Goal: Task Accomplishment & Management: Complete application form

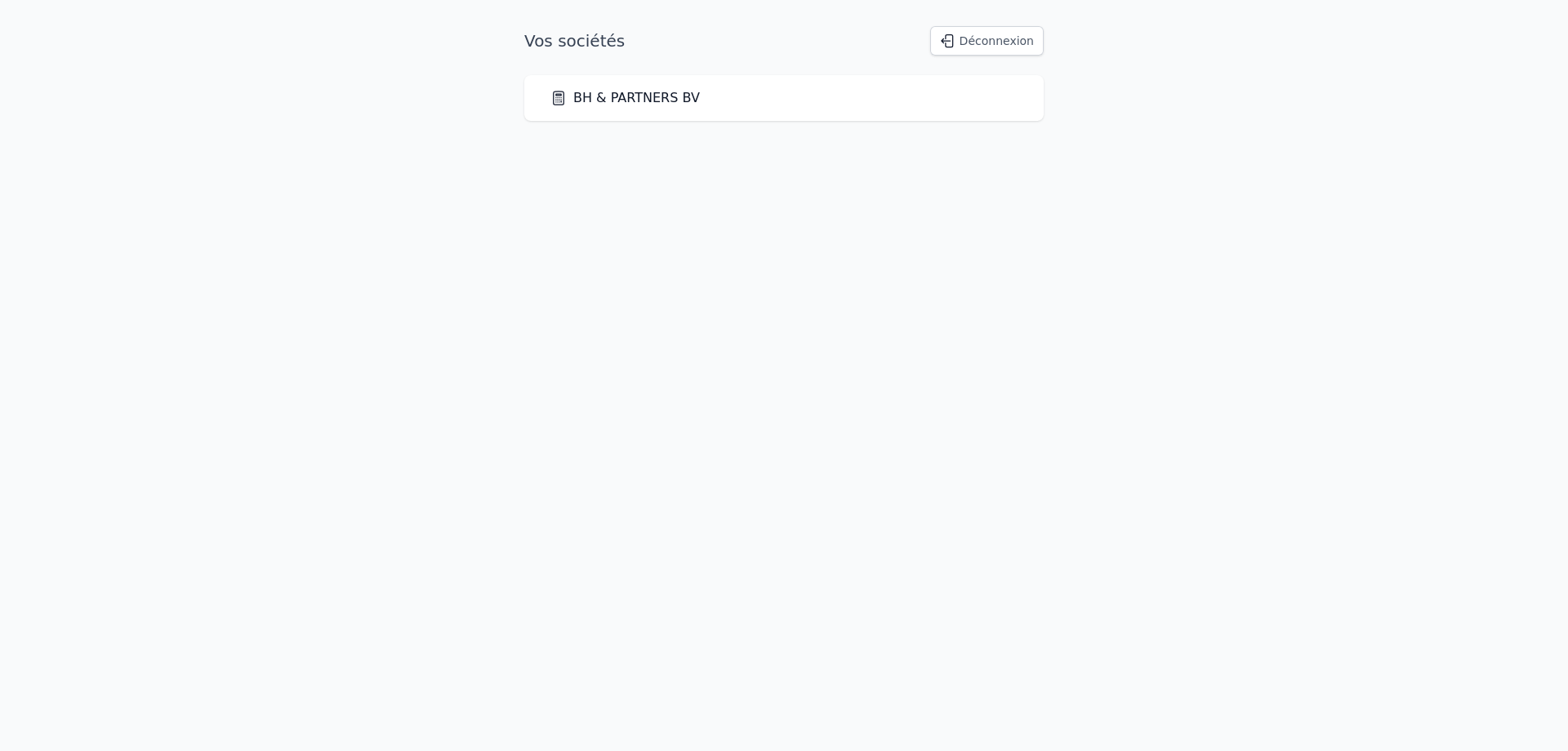
click at [658, 91] on link "BH & PARTNERS BV" at bounding box center [626, 98] width 150 height 20
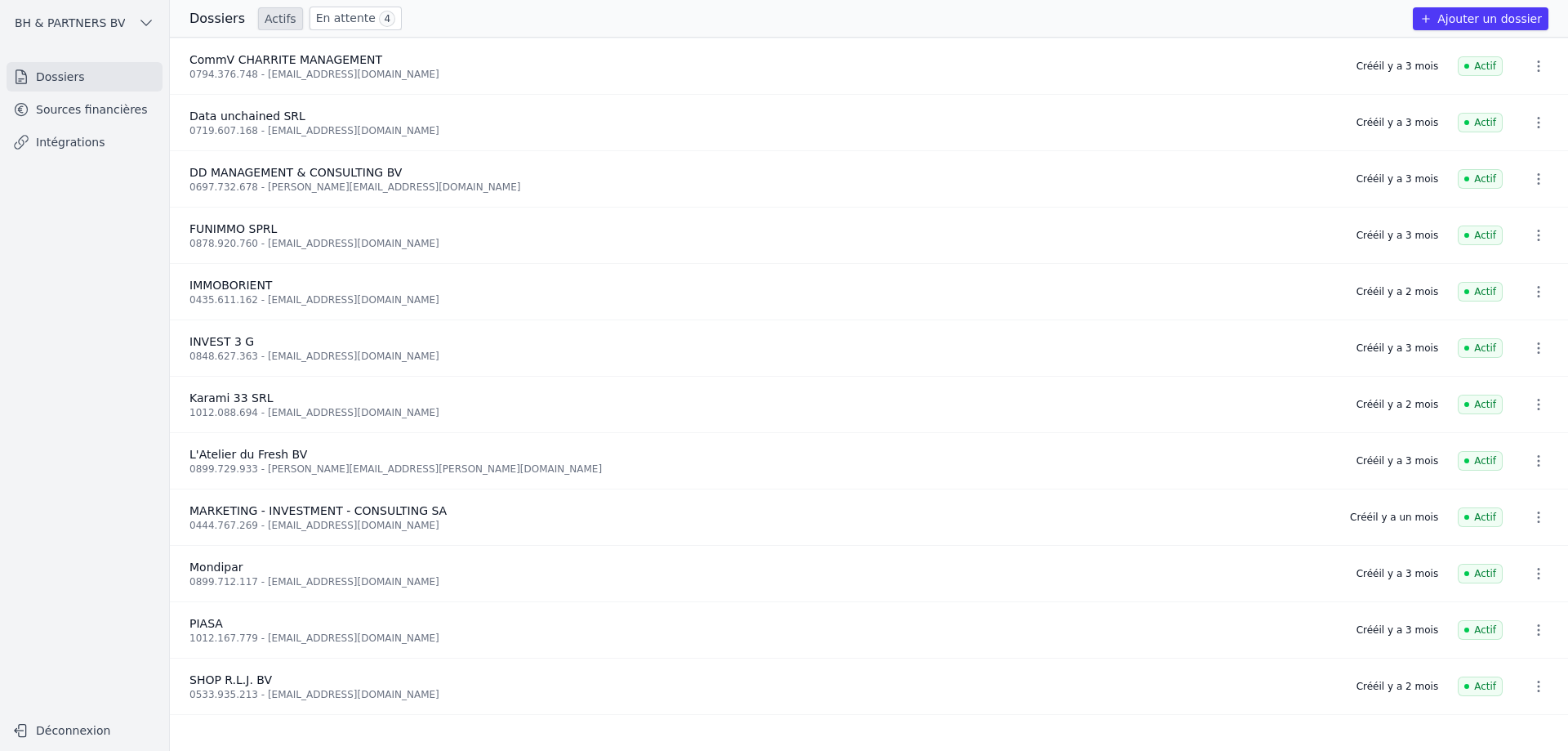
click at [379, 12] on span "4" at bounding box center [387, 19] width 16 height 16
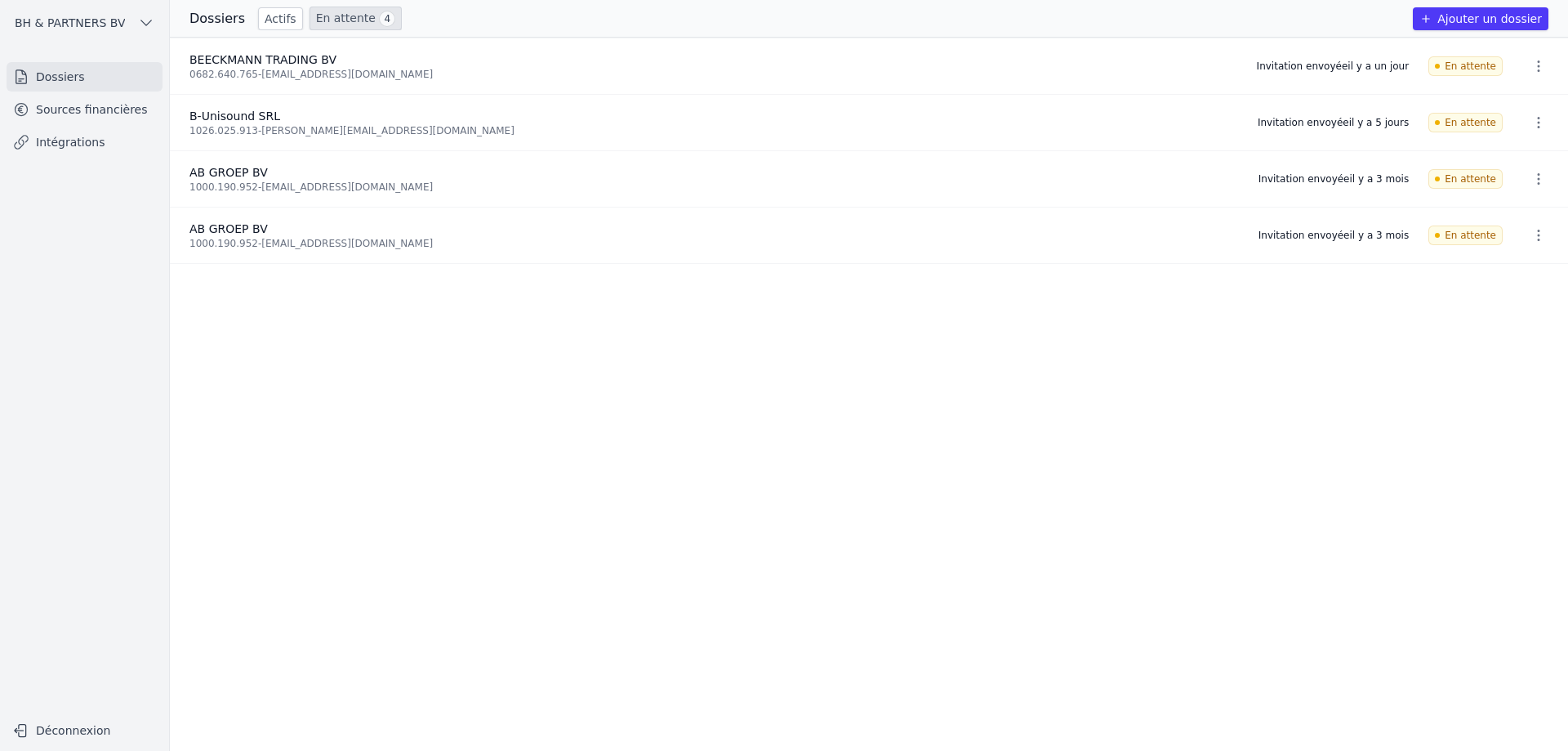
click at [266, 23] on link "Actifs" at bounding box center [280, 18] width 45 height 23
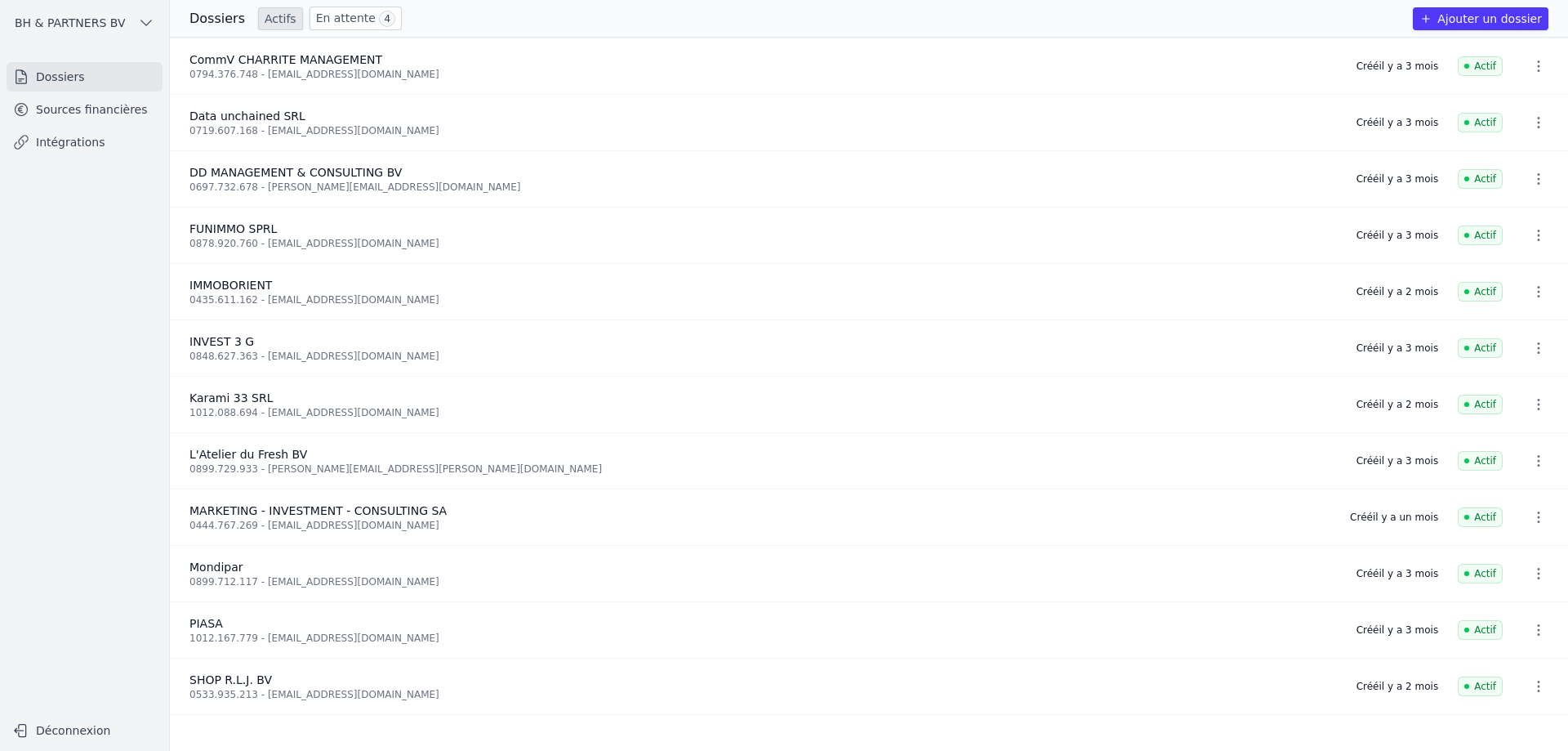
click at [1528, 17] on button "Ajouter un dossier" at bounding box center [1481, 18] width 136 height 23
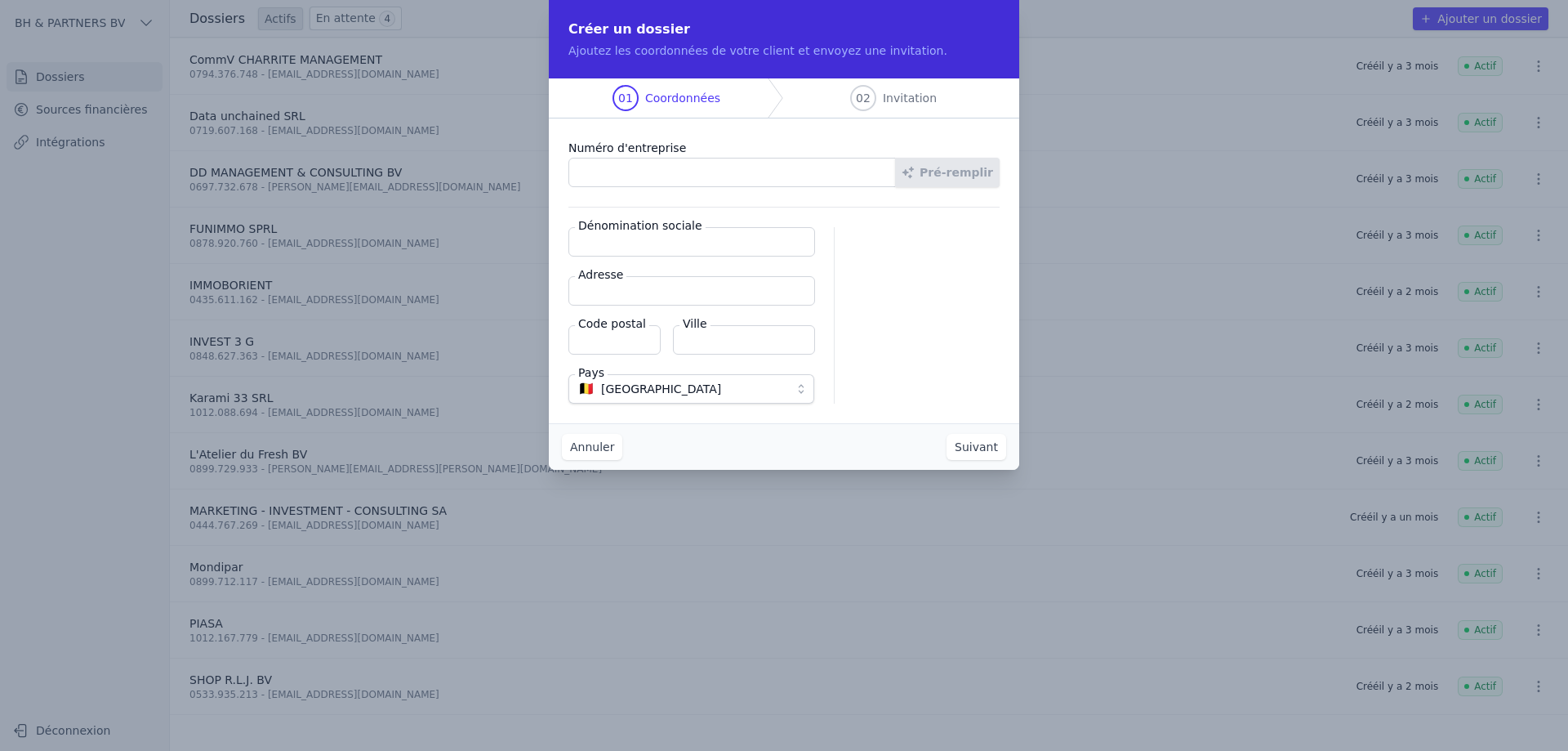
click at [669, 171] on input "Numéro d'entreprise" at bounding box center [733, 172] width 328 height 29
type input "1023.597.646"
click at [933, 171] on button "Pré-remplir" at bounding box center [947, 172] width 105 height 29
type input "LRD FAMILY SRL"
type input "Chaussée de Louvain 91"
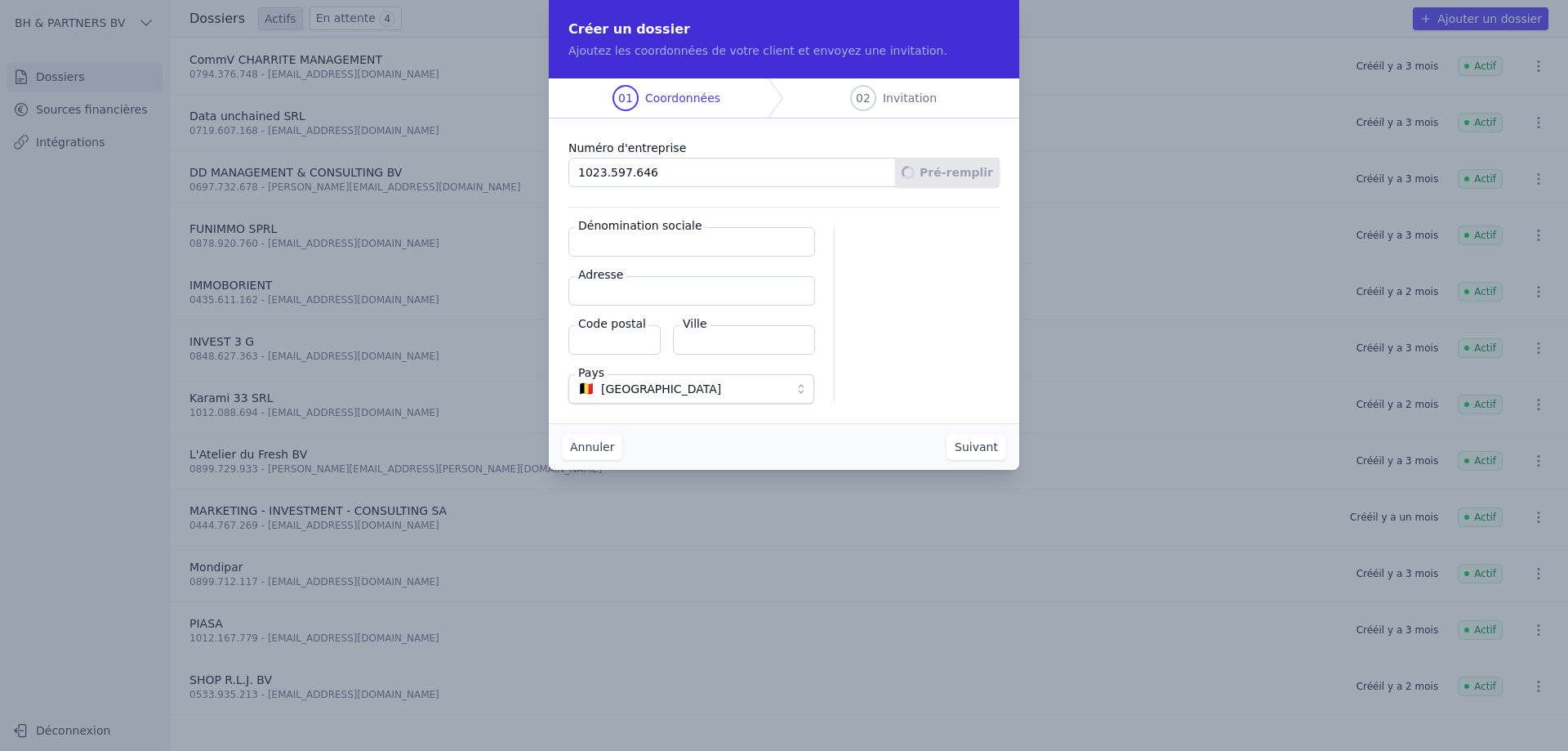
type input "1210"
type input "[GEOGRAPHIC_DATA]-ten-Noode"
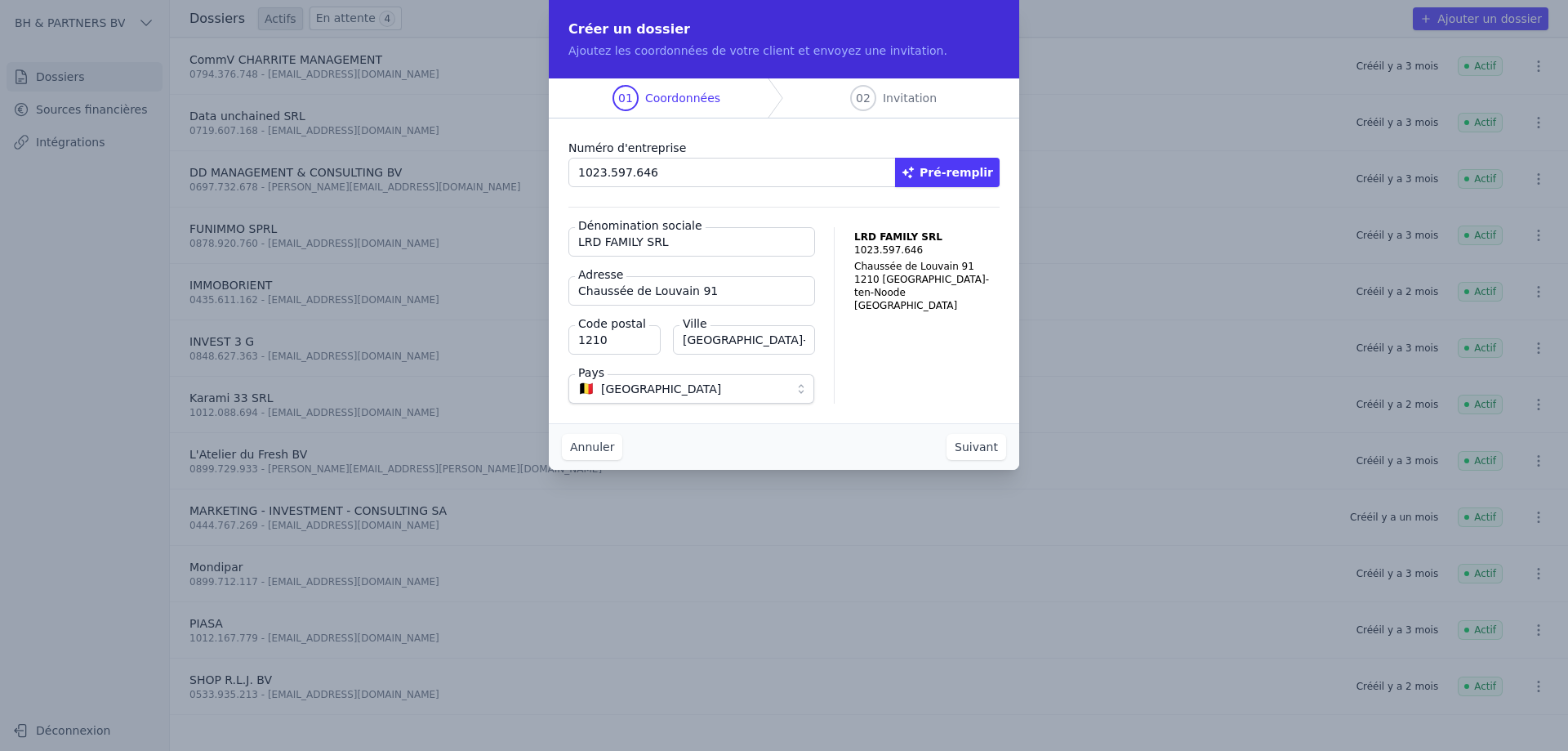
click at [971, 453] on button "Suivant" at bounding box center [976, 447] width 60 height 26
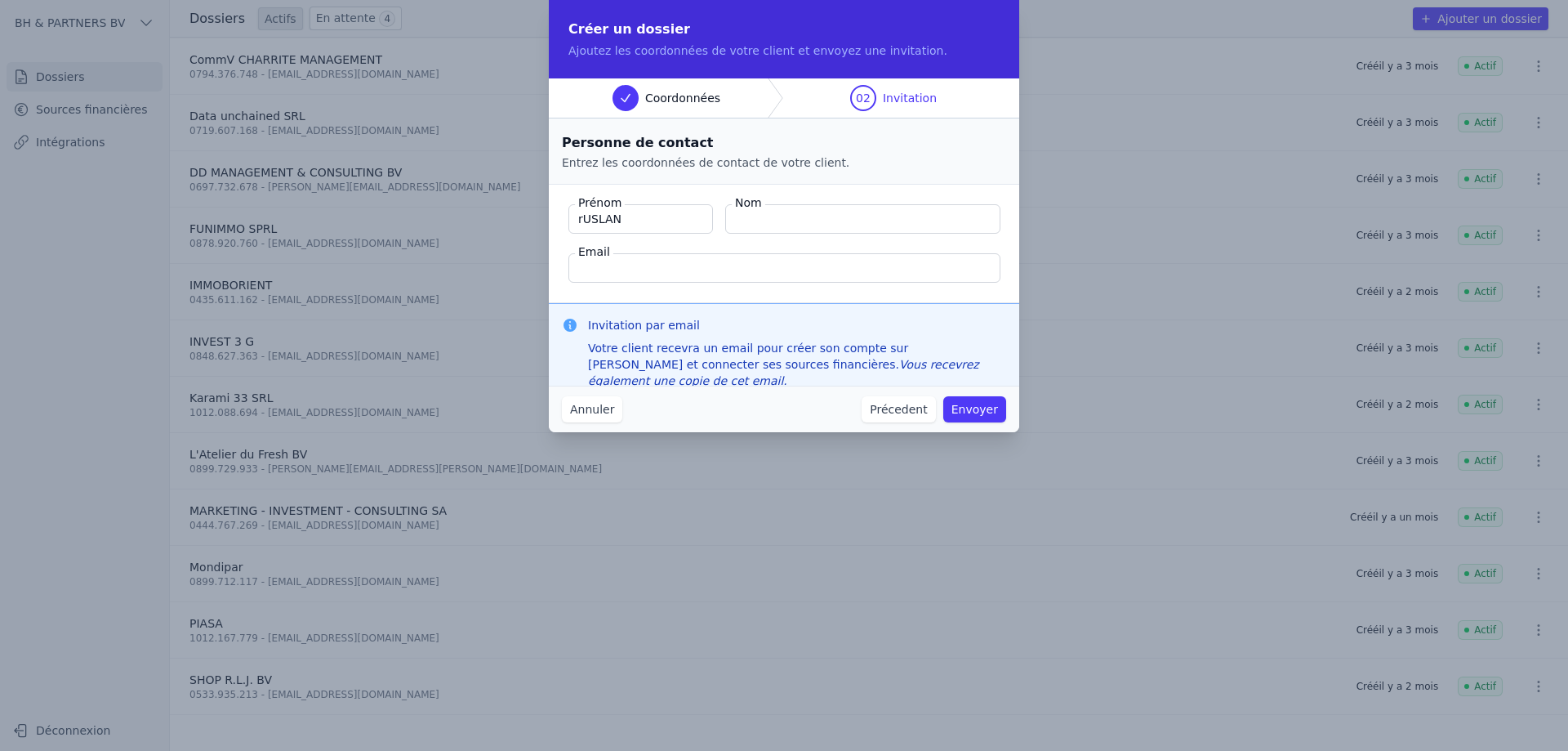
click at [638, 211] on input "rUSLAN" at bounding box center [641, 218] width 145 height 29
type input "[PERSON_NAME]"
click at [806, 271] on input "Email" at bounding box center [784, 267] width 432 height 29
paste input "[EMAIL_ADDRESS][DOMAIN_NAME]"
type input "[EMAIL_ADDRESS][DOMAIN_NAME]"
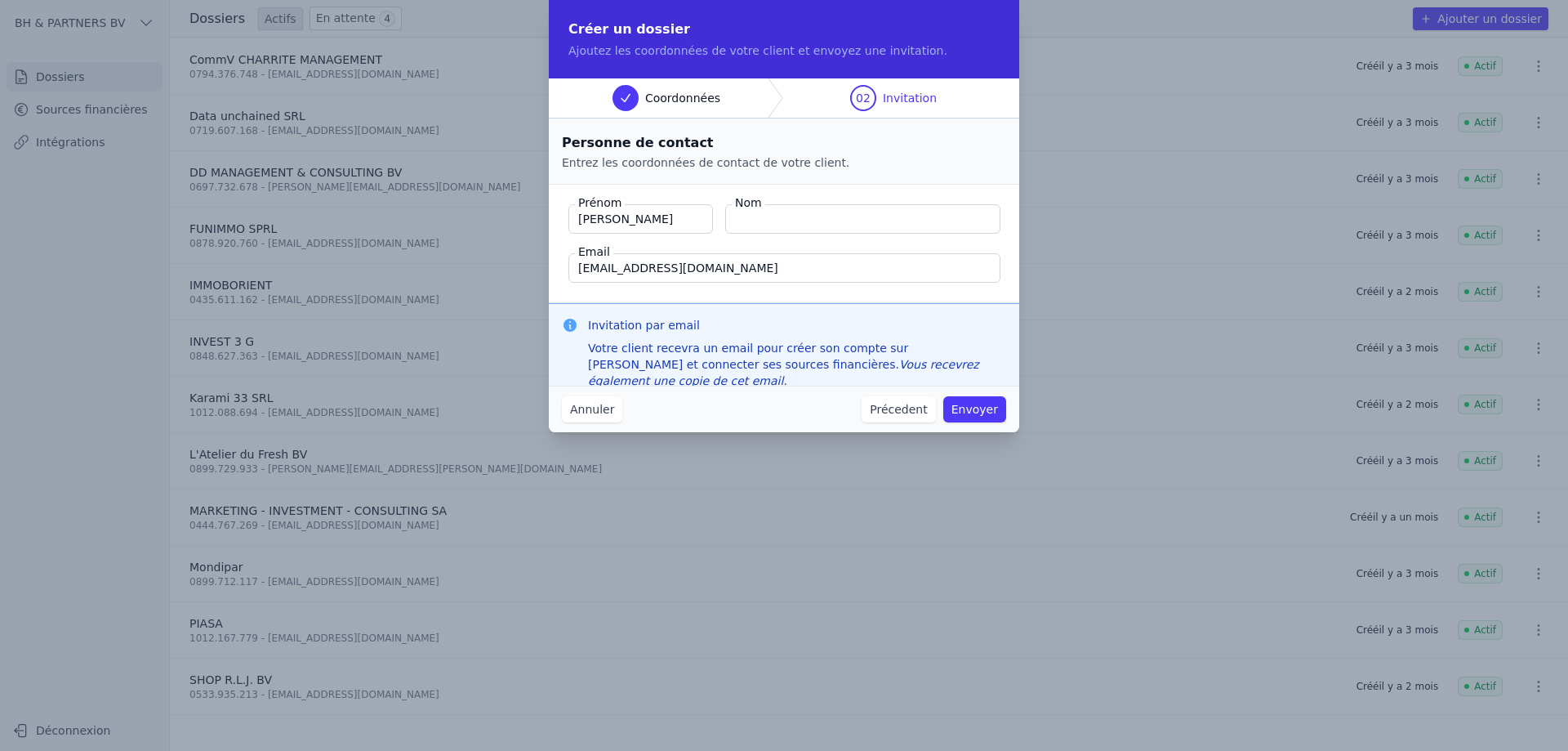
click at [803, 221] on input "Nom" at bounding box center [862, 218] width 275 height 29
type input "Lakoshvili"
click at [989, 411] on button "Envoyer" at bounding box center [974, 409] width 63 height 26
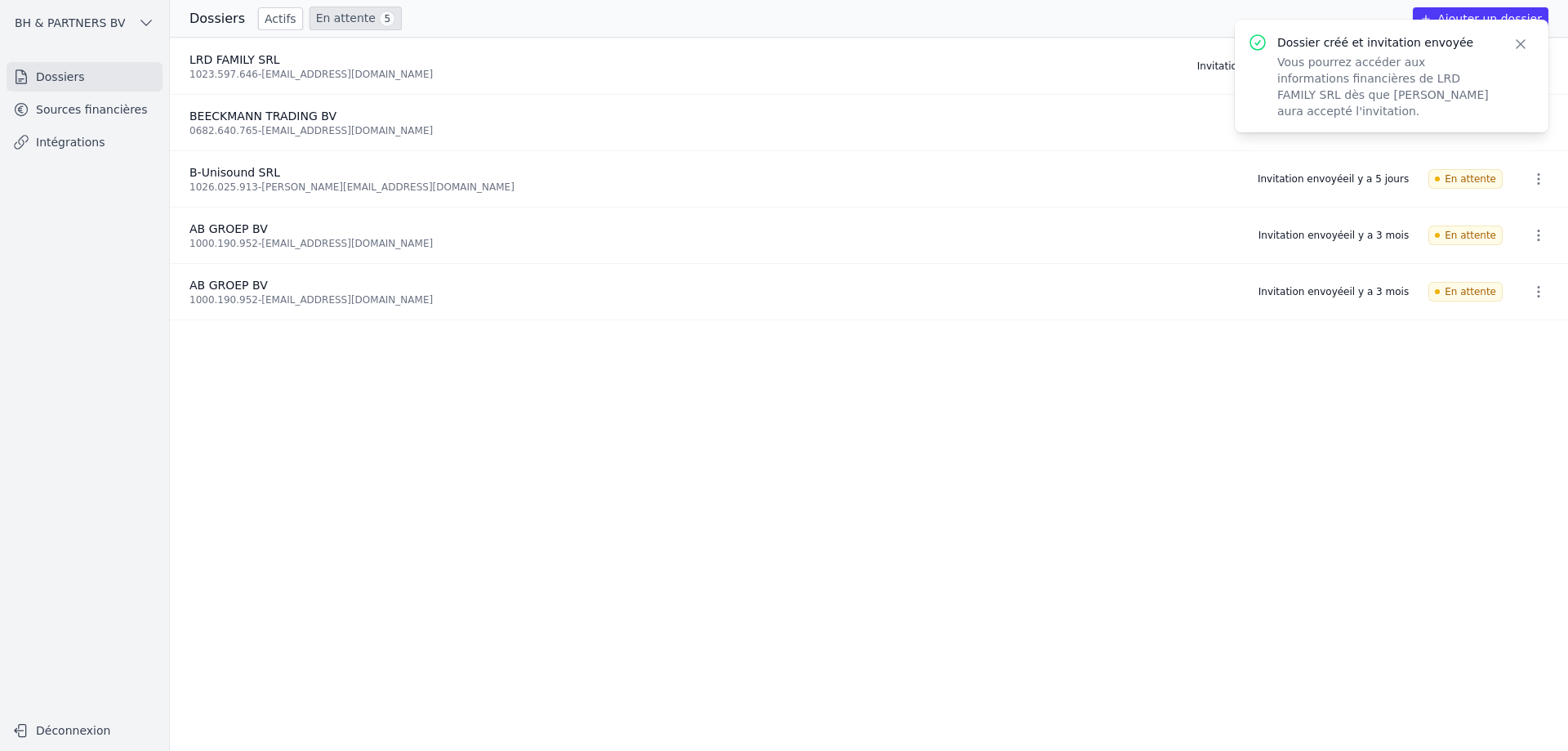
click at [1521, 45] on icon "button" at bounding box center [1521, 44] width 16 height 16
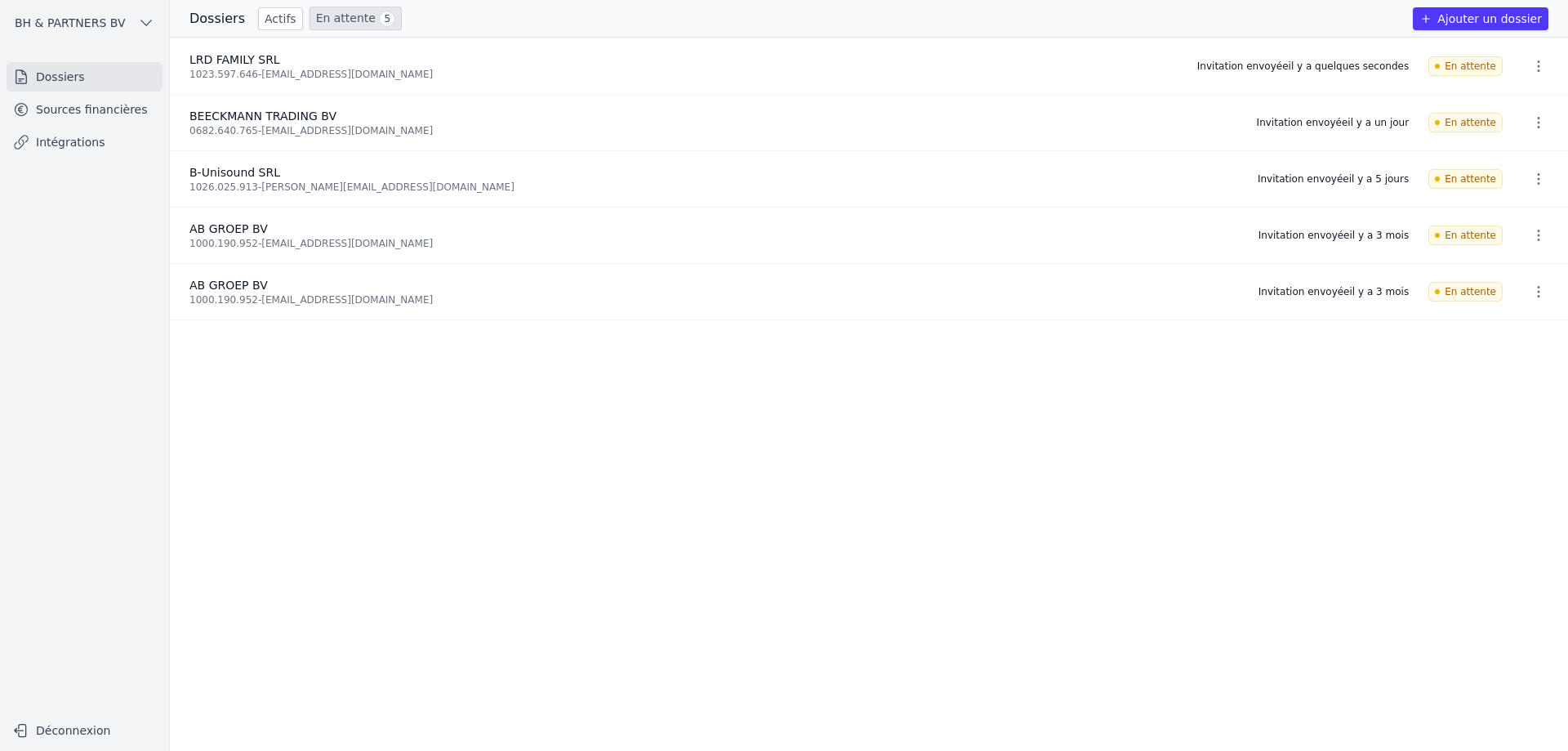
click at [87, 118] on link "Sources financières" at bounding box center [85, 109] width 156 height 29
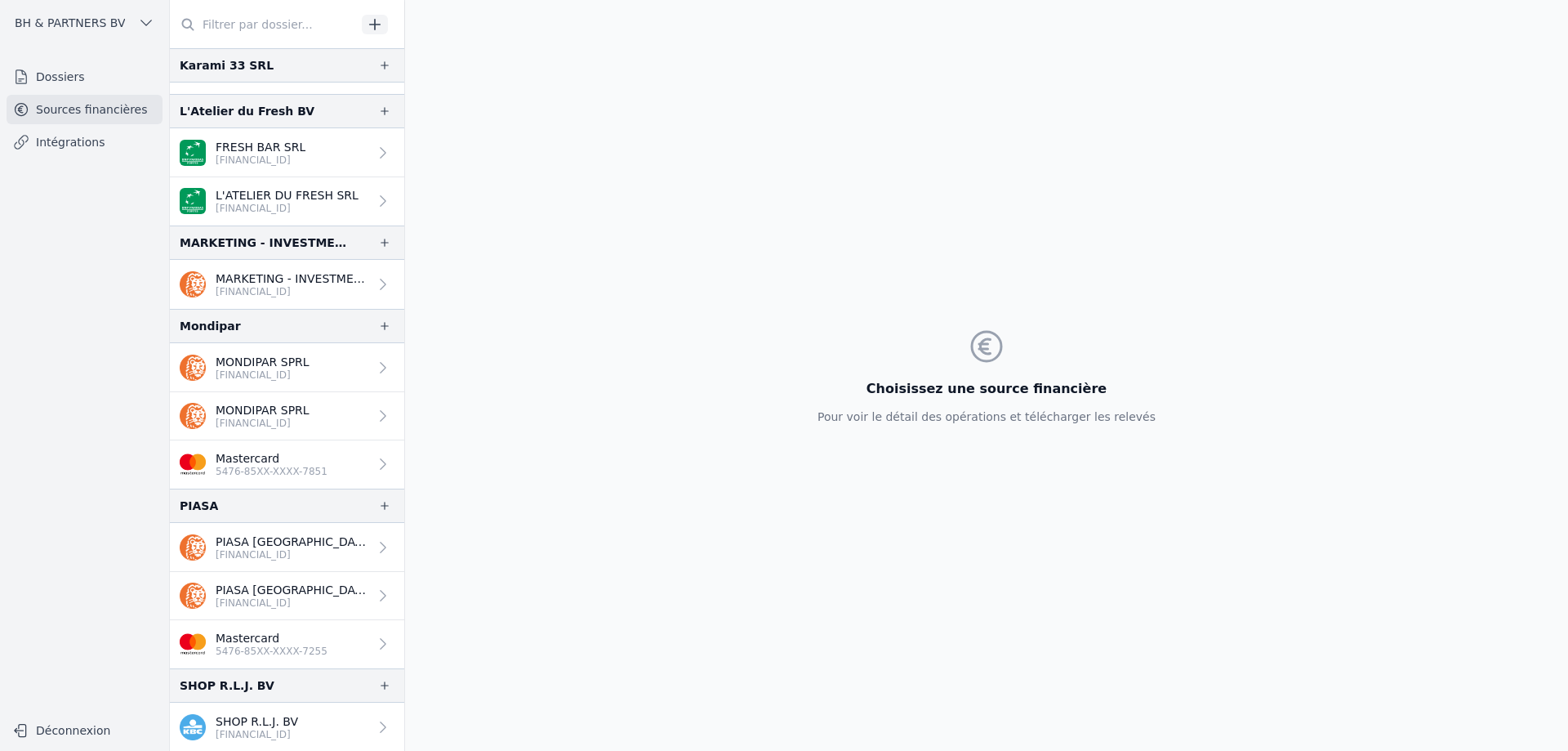
scroll to position [552, 0]
click at [66, 136] on link "Intégrations" at bounding box center [85, 141] width 156 height 29
